Goal: Transaction & Acquisition: Obtain resource

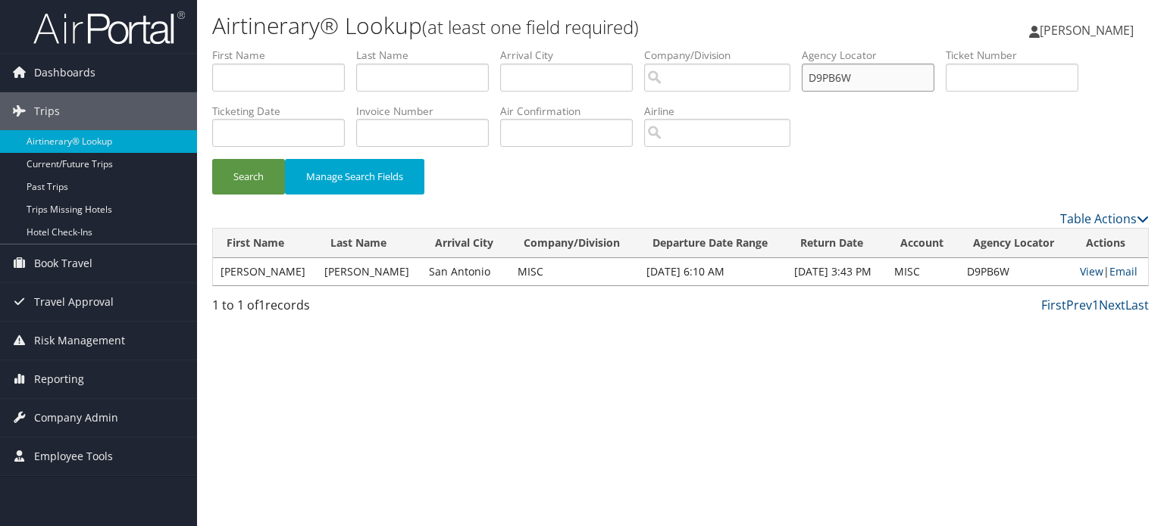
drag, startPoint x: 883, startPoint y: 72, endPoint x: 742, endPoint y: 78, distance: 140.3
click at [712, 48] on ul "First Name Last Name Departure City Arrival City Company/Division Airport/City …" at bounding box center [680, 48] width 936 height 0
paste input "2KZ3V"
type input "D2KZ3V"
click at [239, 167] on button "Search" at bounding box center [248, 177] width 73 height 36
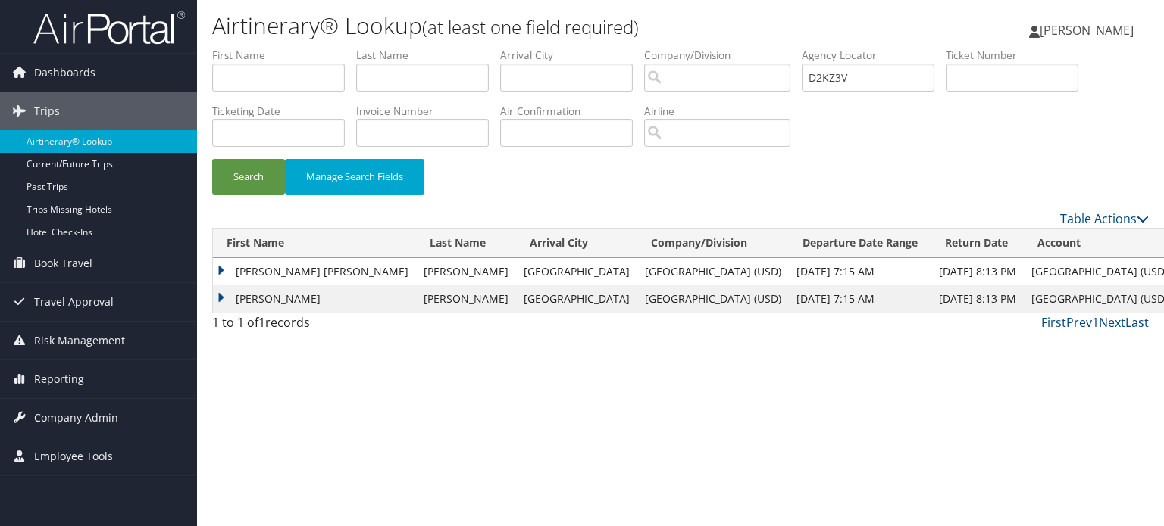
click at [220, 270] on td "JO ELLEN" at bounding box center [314, 271] width 203 height 27
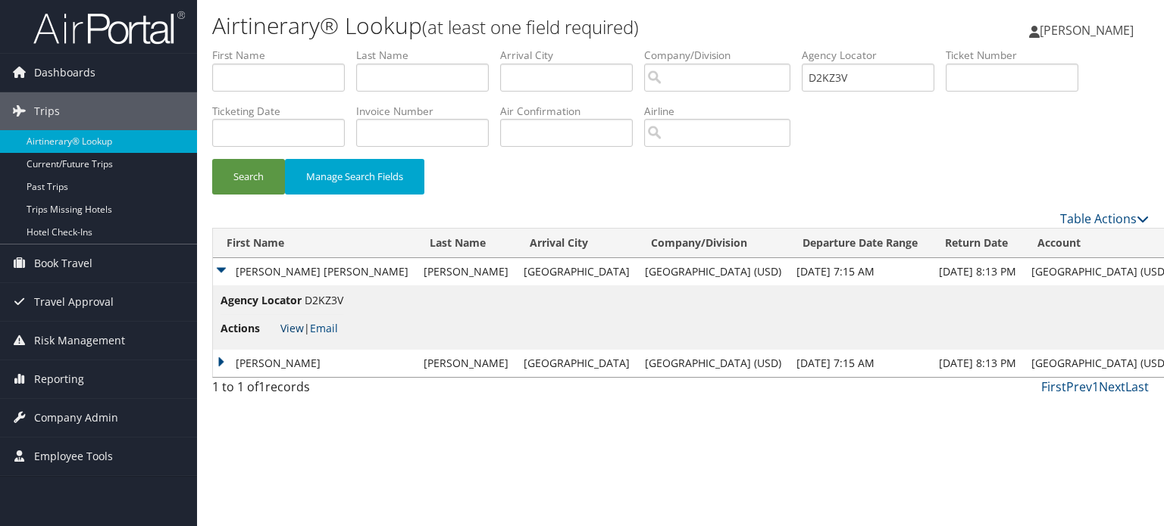
click at [294, 332] on link "View" at bounding box center [291, 328] width 23 height 14
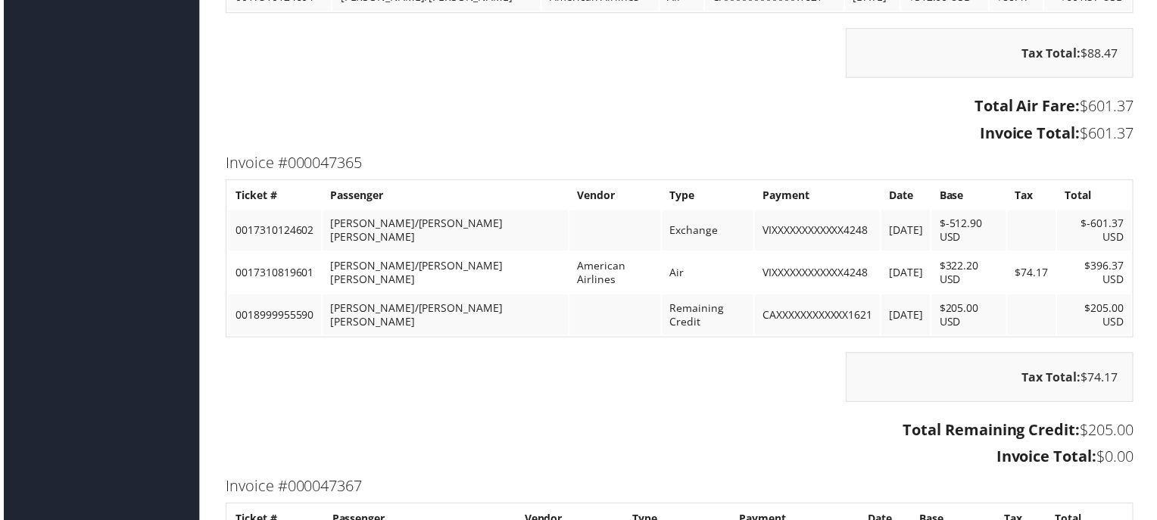
scroll to position [3788, 0]
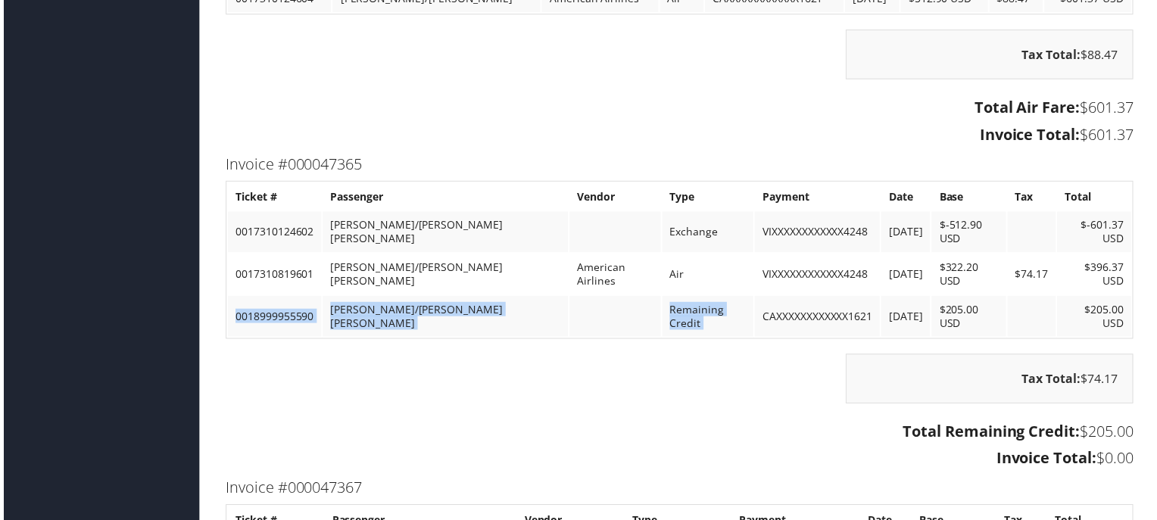
drag, startPoint x: 229, startPoint y: 281, endPoint x: 695, endPoint y: 285, distance: 466.6
click at [695, 298] on tr "0018999955590 [PERSON_NAME]/[PERSON_NAME] [PERSON_NAME] Remaining Credit CAXXXX…" at bounding box center [680, 318] width 909 height 41
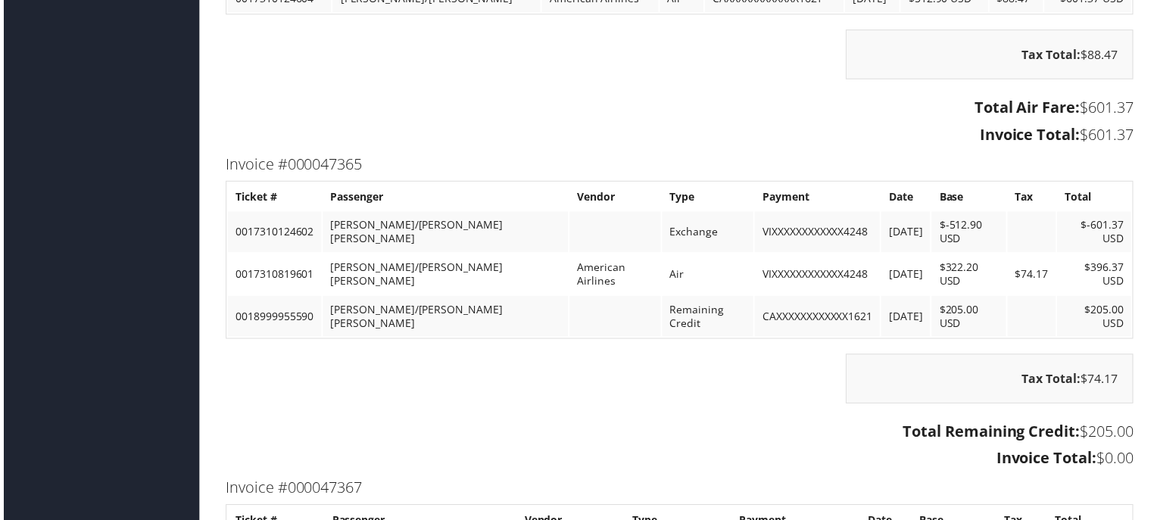
click at [666, 356] on div "Tax Total: $74.17" at bounding box center [680, 388] width 936 height 65
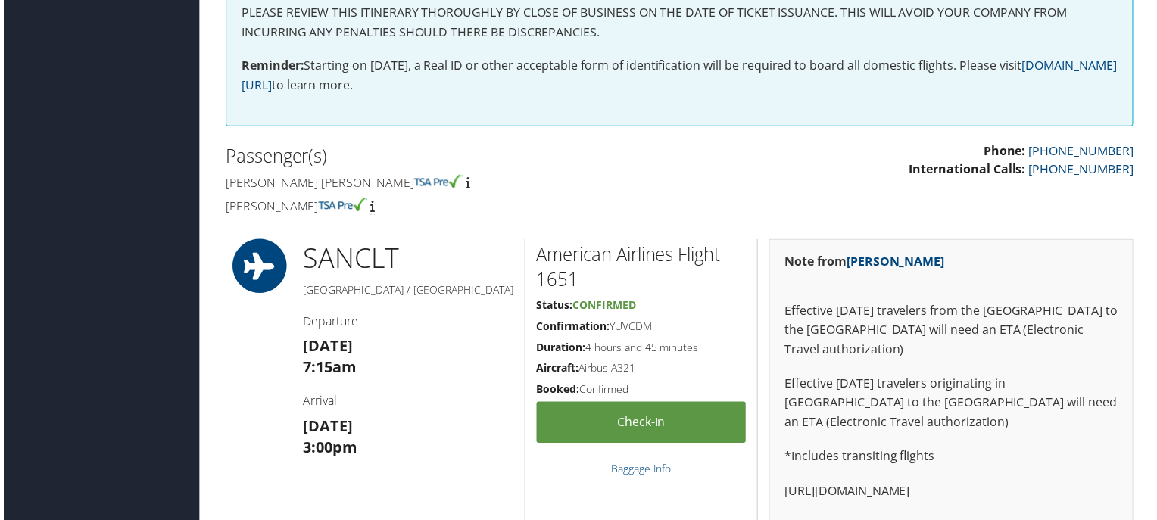
scroll to position [0, 0]
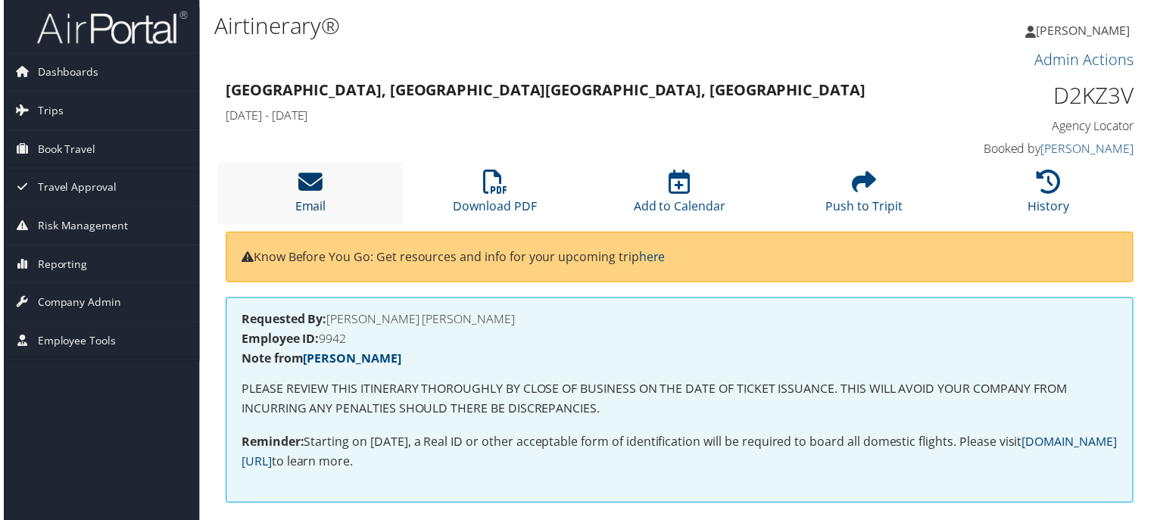
click at [309, 189] on icon at bounding box center [309, 183] width 24 height 24
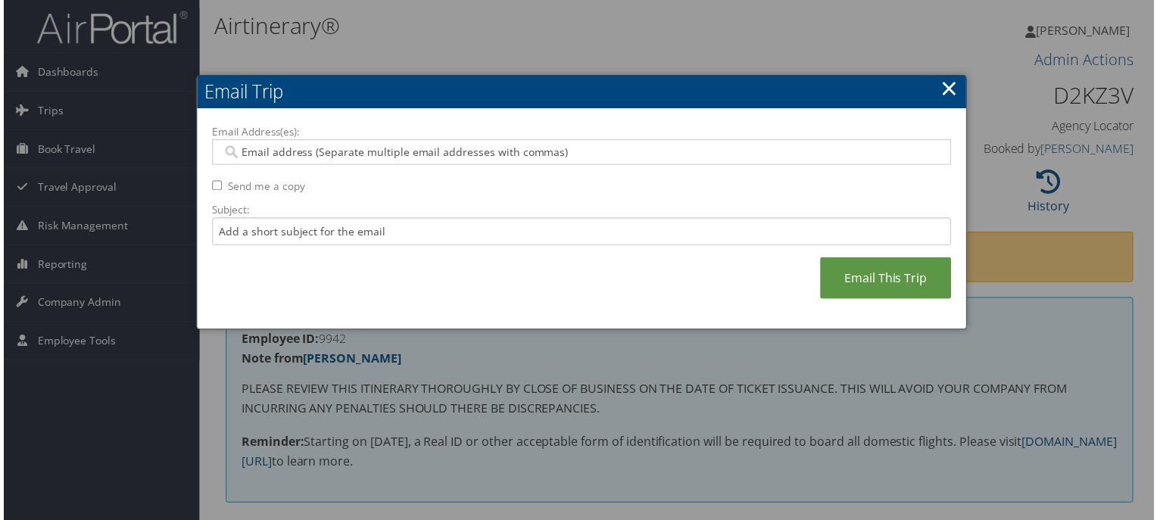
click at [527, 148] on input "Email Address(es):" at bounding box center [582, 152] width 724 height 15
paste input "[PERSON_NAME][EMAIL_ADDRESS][DOMAIN_NAME]"
type input "[PERSON_NAME][EMAIL_ADDRESS][DOMAIN_NAME]"
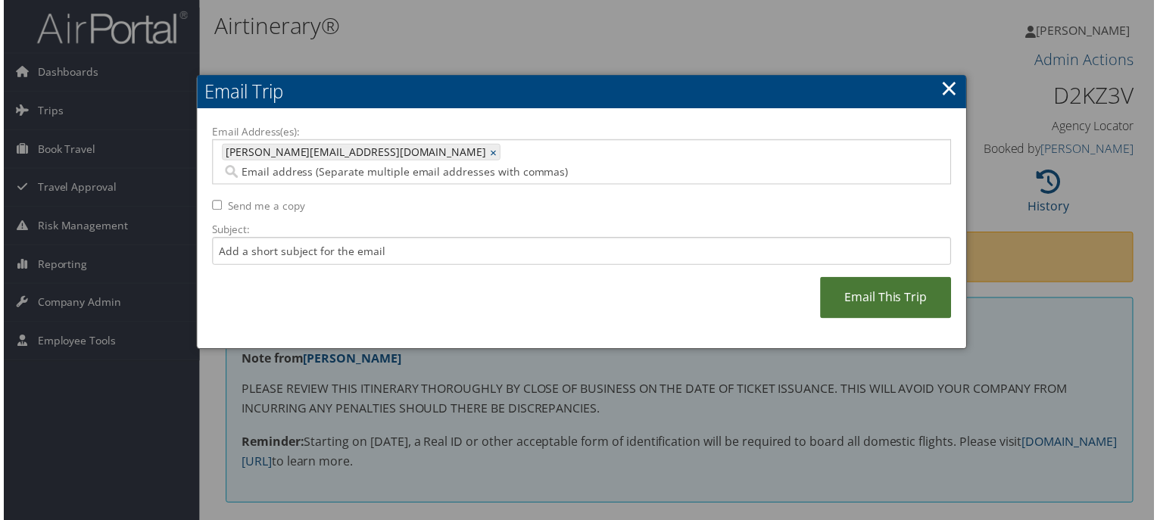
click at [909, 284] on link "Email This Trip" at bounding box center [888, 300] width 132 height 42
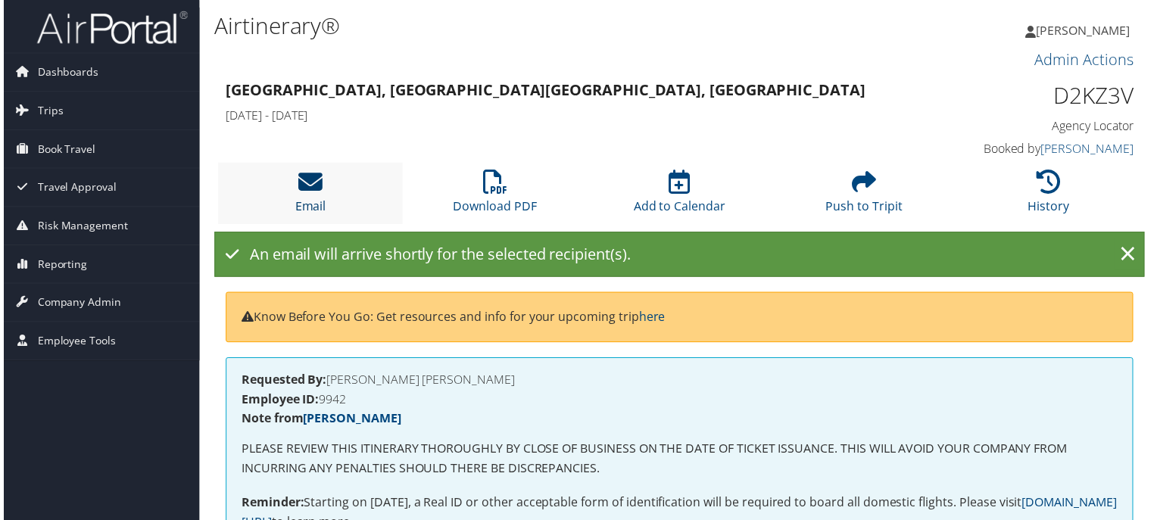
click at [304, 177] on icon at bounding box center [309, 183] width 24 height 24
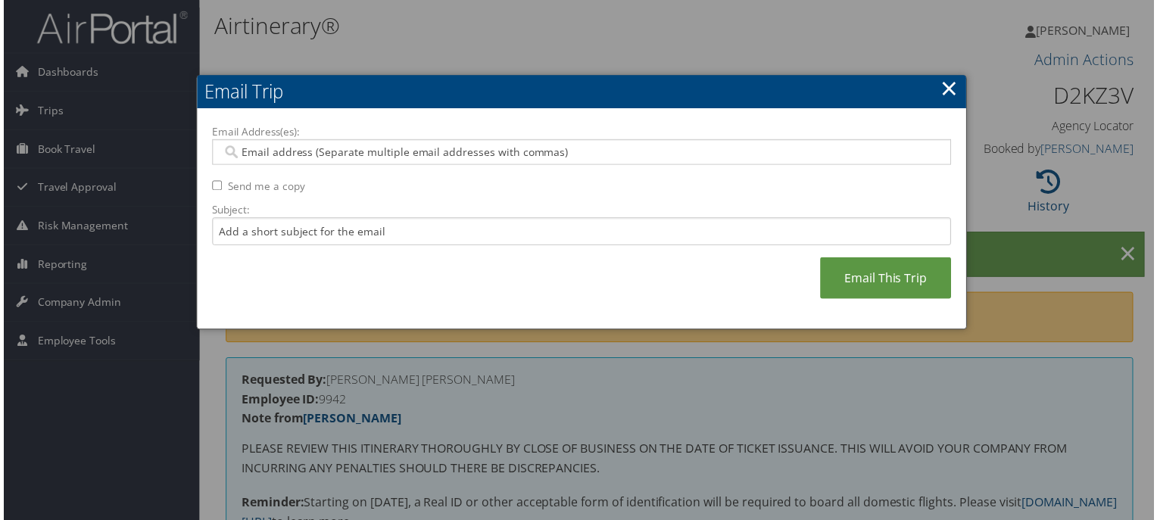
click at [430, 152] on input "Email Address(es):" at bounding box center [582, 152] width 724 height 15
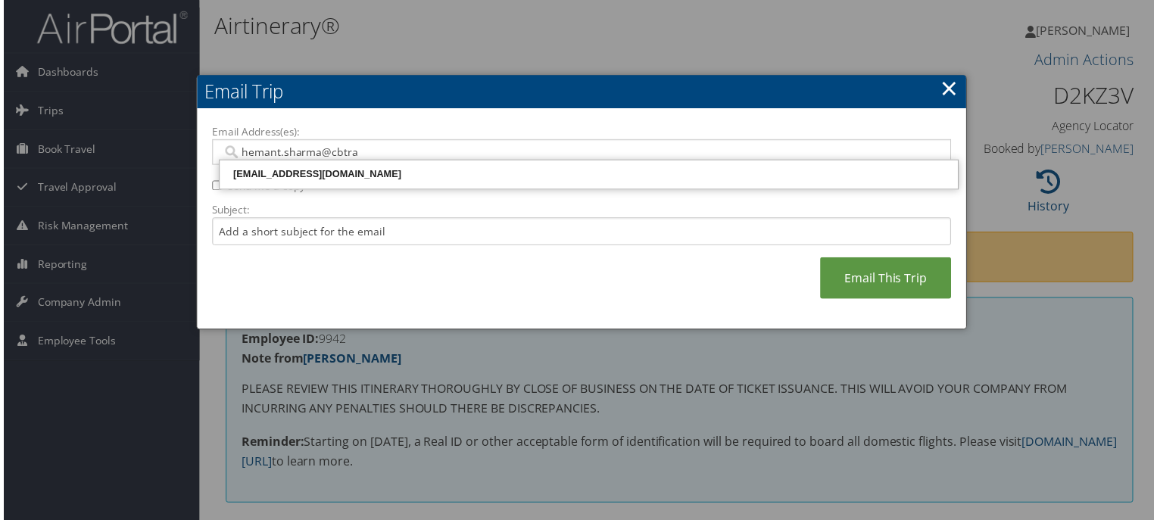
type input "hemant.sharma@cbtrav"
click at [384, 177] on div "[EMAIL_ADDRESS][DOMAIN_NAME]" at bounding box center [589, 174] width 739 height 15
type input "[EMAIL_ADDRESS][DOMAIN_NAME]"
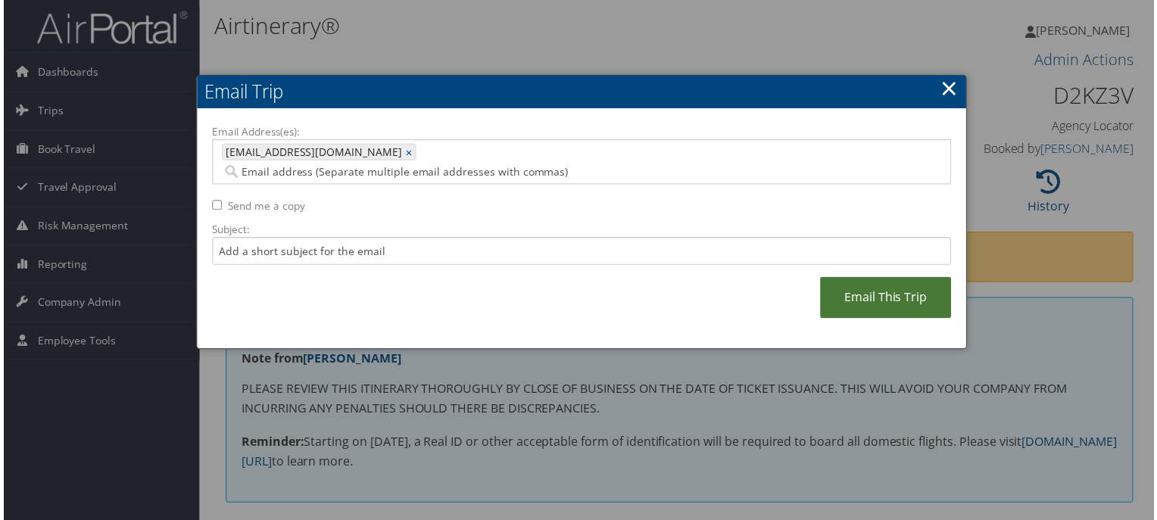
click at [876, 291] on link "Email This Trip" at bounding box center [888, 300] width 132 height 42
